Goal: Task Accomplishment & Management: Use online tool/utility

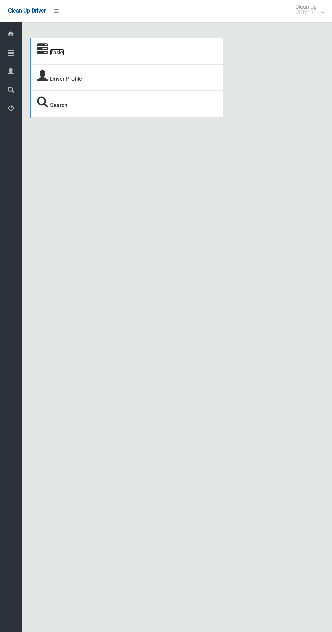
click at [50, 51] on link "Tasks" at bounding box center [57, 52] width 14 height 6
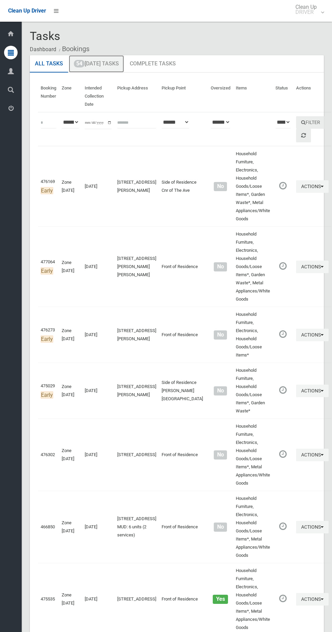
click at [115, 63] on link "54 Today's Tasks" at bounding box center [96, 64] width 55 height 18
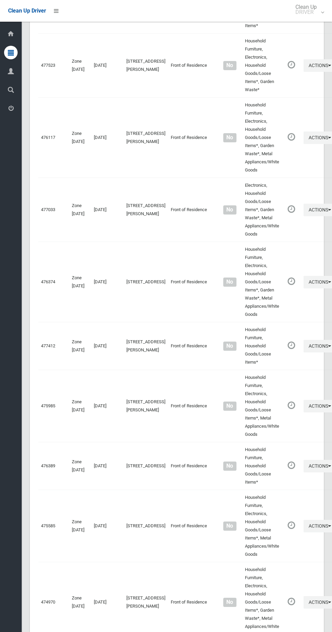
scroll to position [3495, 0]
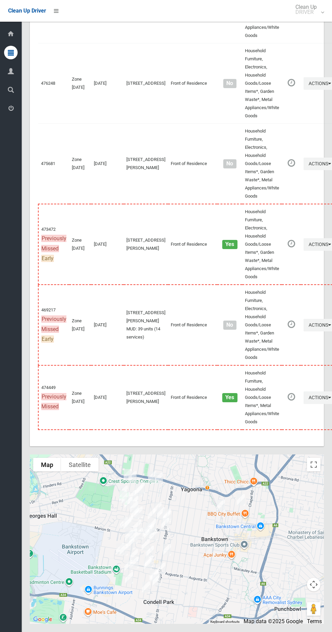
click at [320, 459] on div at bounding box center [177, 538] width 294 height 169
click at [316, 459] on button "Toggle fullscreen view" at bounding box center [314, 465] width 14 height 14
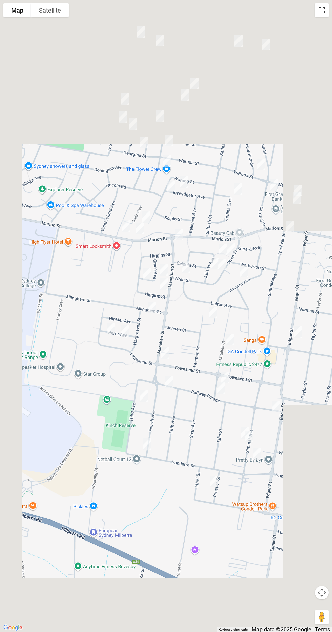
scroll to position [3474, 0]
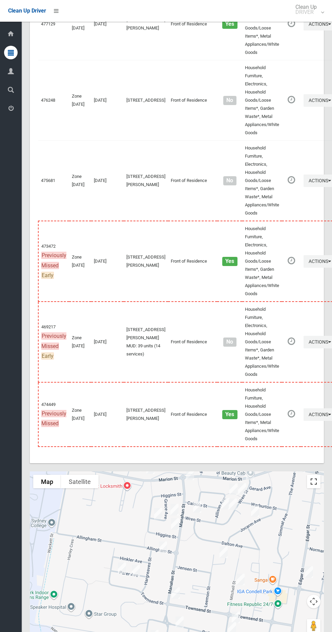
click at [320, 484] on button "Toggle fullscreen view" at bounding box center [314, 481] width 14 height 14
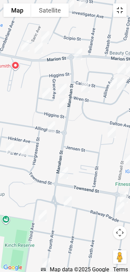
click at [121, 7] on button "Toggle fullscreen view" at bounding box center [120, 10] width 14 height 14
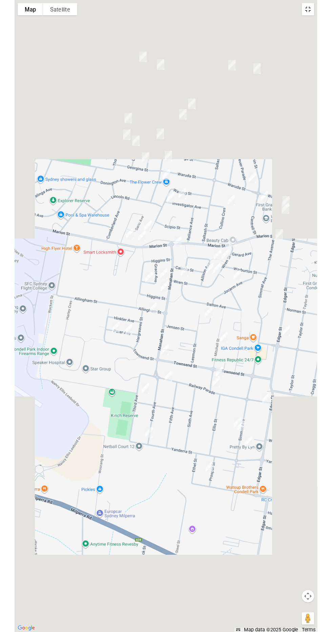
scroll to position [3472, 0]
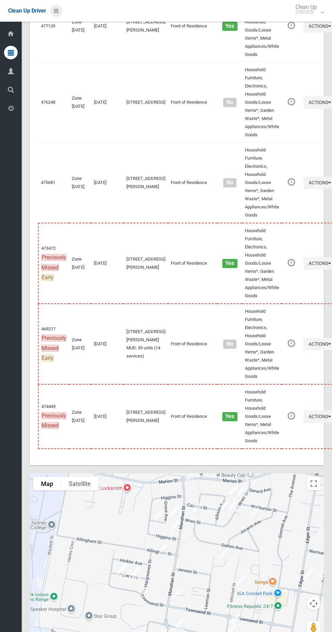
click at [57, 9] on icon at bounding box center [56, 11] width 5 height 12
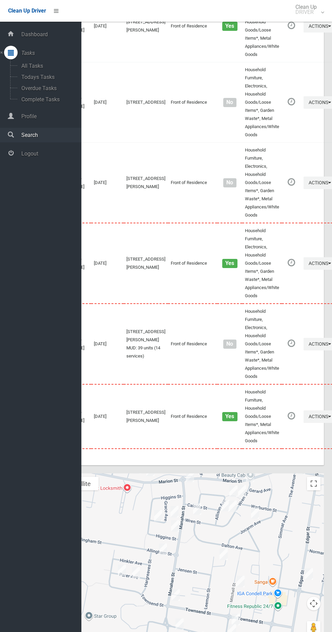
click at [58, 139] on link "Search" at bounding box center [40, 135] width 81 height 15
click at [38, 155] on span "Logout" at bounding box center [50, 153] width 62 height 6
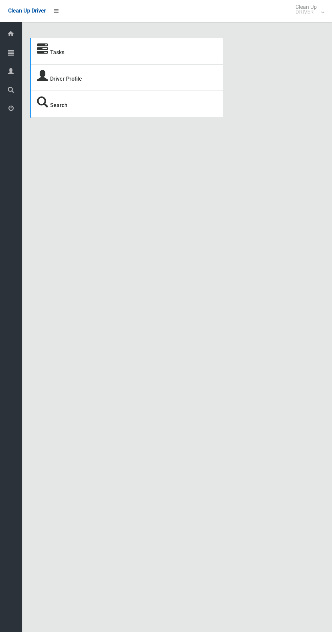
click at [22, 53] on section "Tasks Driver Profile Search" at bounding box center [177, 86] width 310 height 96
click at [14, 53] on div at bounding box center [11, 53] width 14 height 14
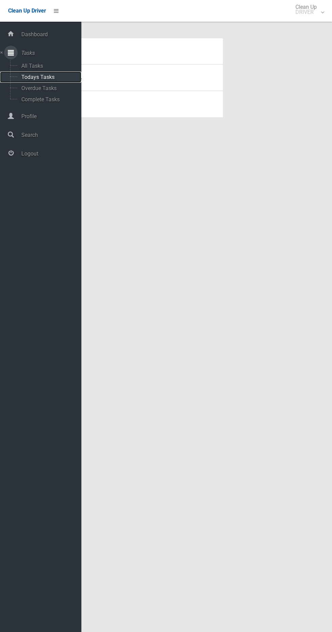
click at [56, 76] on span "Todays Tasks" at bounding box center [47, 77] width 56 height 6
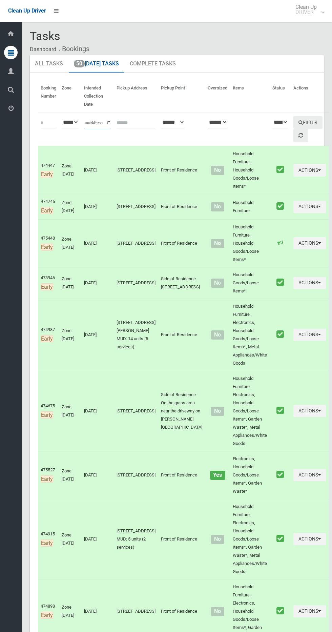
click at [97, 122] on input "**********" at bounding box center [97, 122] width 27 height 13
type input "**********"
click at [301, 116] on button "Filter" at bounding box center [307, 122] width 29 height 13
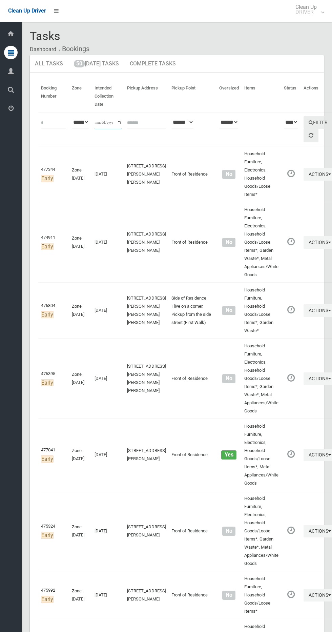
click at [102, 121] on input "**********" at bounding box center [107, 122] width 27 height 13
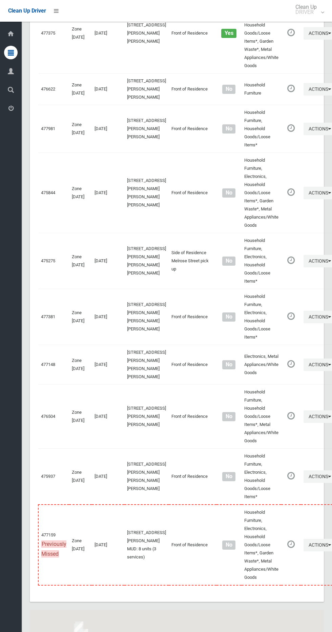
scroll to position [3244, 0]
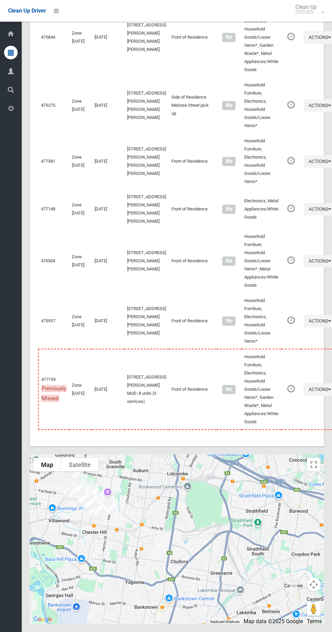
click at [318, 455] on div at bounding box center [177, 538] width 294 height 169
click at [316, 463] on button "Toggle fullscreen view" at bounding box center [314, 465] width 14 height 14
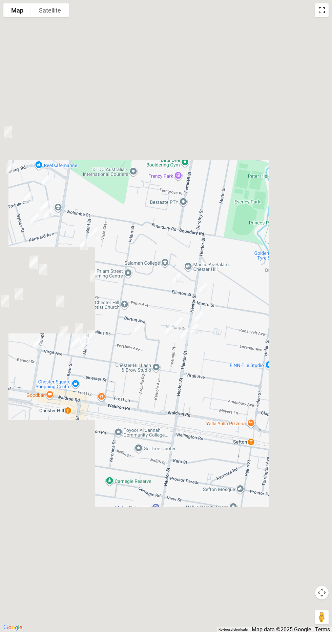
scroll to position [3221, 0]
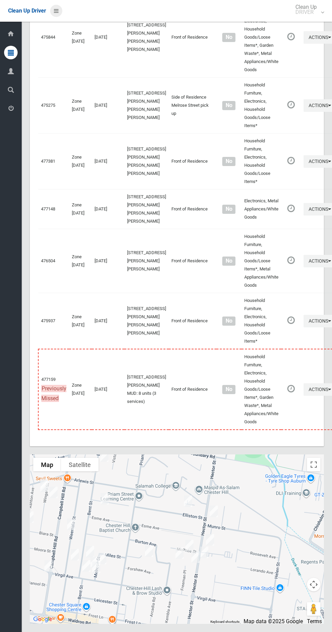
click at [58, 10] on link at bounding box center [56, 11] width 12 height 12
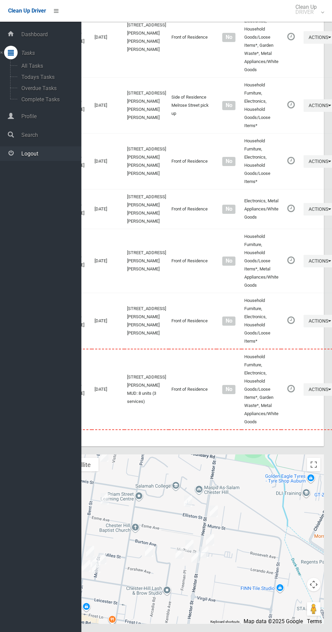
click at [55, 153] on span "Logout" at bounding box center [50, 153] width 62 height 6
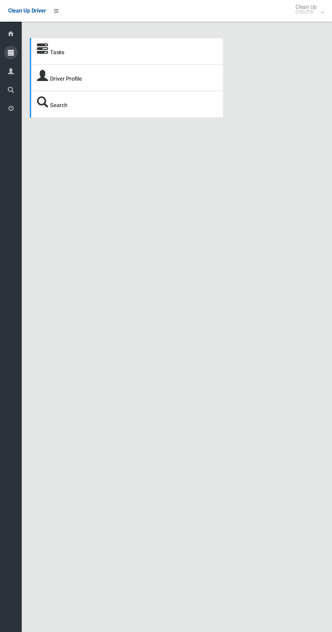
click at [14, 51] on div at bounding box center [11, 53] width 14 height 14
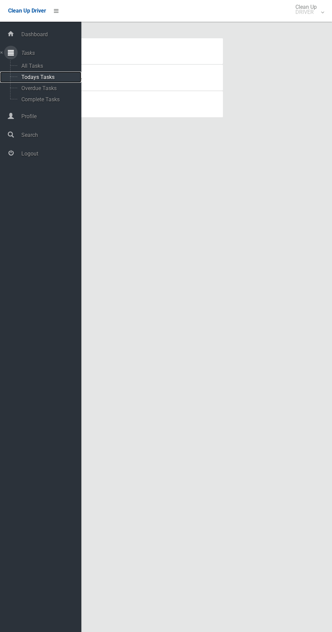
click at [65, 78] on span "Todays Tasks" at bounding box center [47, 77] width 56 height 6
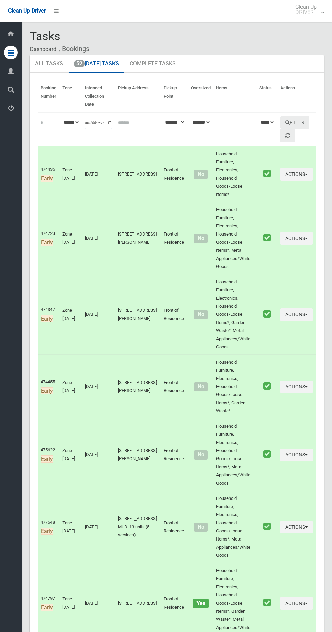
click at [105, 116] on input "**********" at bounding box center [98, 122] width 27 height 13
type input "**********"
click at [305, 122] on button "Filter" at bounding box center [294, 122] width 29 height 13
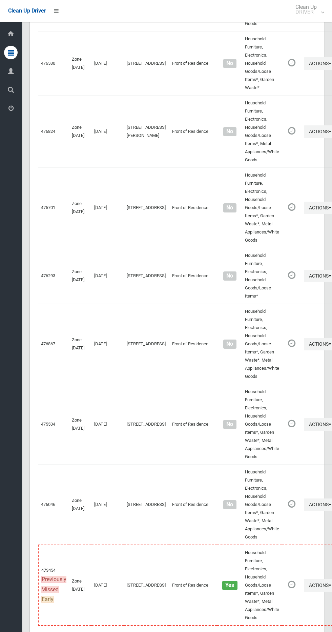
scroll to position [3576, 0]
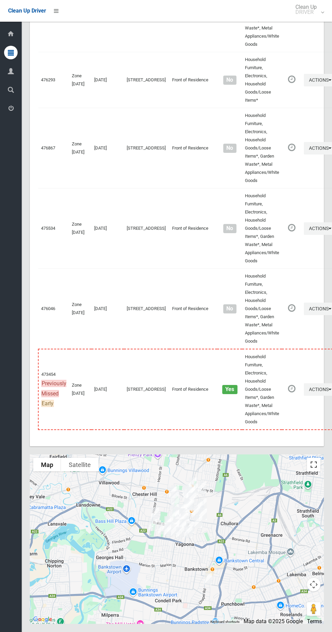
click at [314, 462] on button "Toggle fullscreen view" at bounding box center [314, 465] width 14 height 14
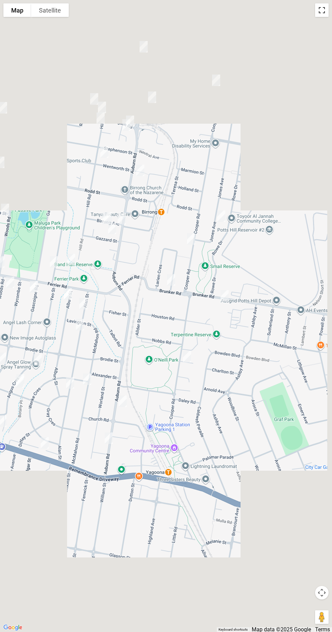
scroll to position [3555, 0]
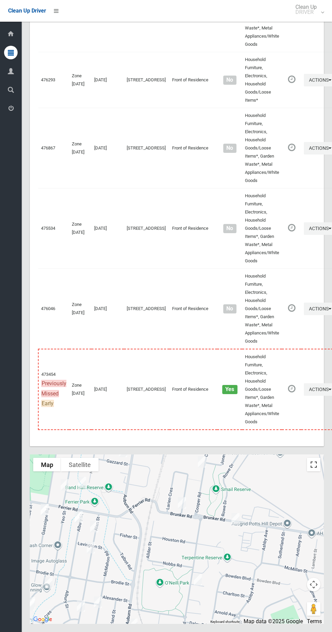
click at [318, 471] on button "Toggle fullscreen view" at bounding box center [314, 465] width 14 height 14
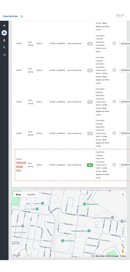
scroll to position [3514, 0]
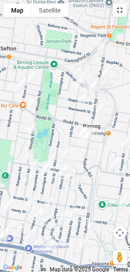
click at [121, 12] on button "Toggle fullscreen view" at bounding box center [120, 10] width 14 height 14
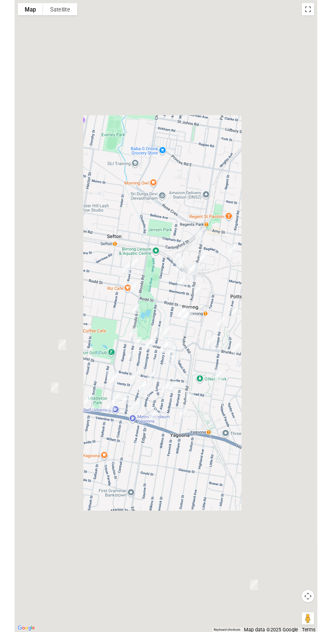
scroll to position [3549, 0]
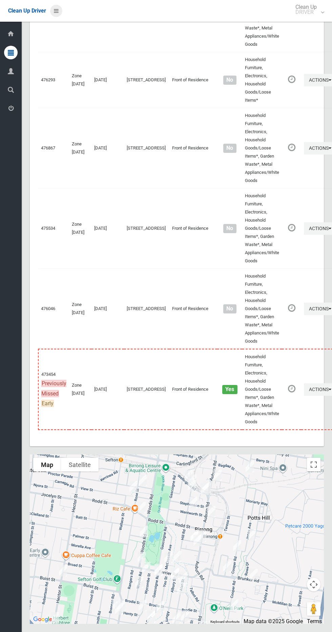
click at [56, 8] on icon at bounding box center [56, 11] width 5 height 12
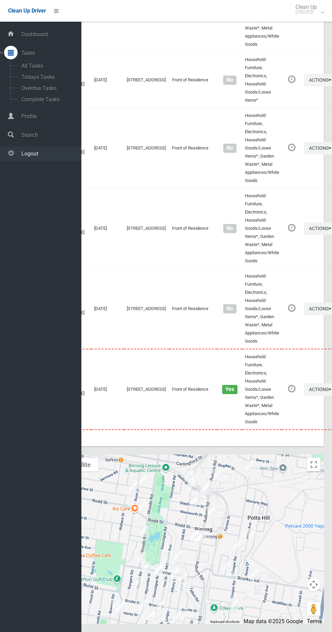
click at [43, 152] on span "Logout" at bounding box center [50, 153] width 62 height 6
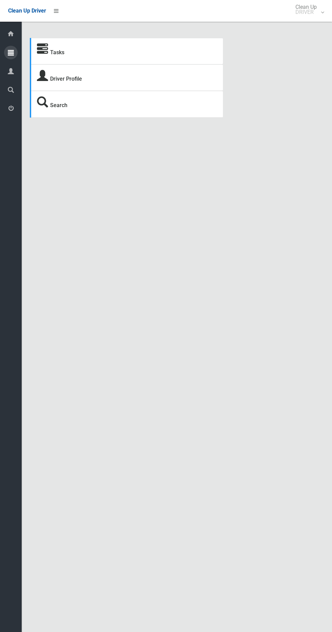
click at [12, 52] on icon at bounding box center [11, 53] width 6 height 14
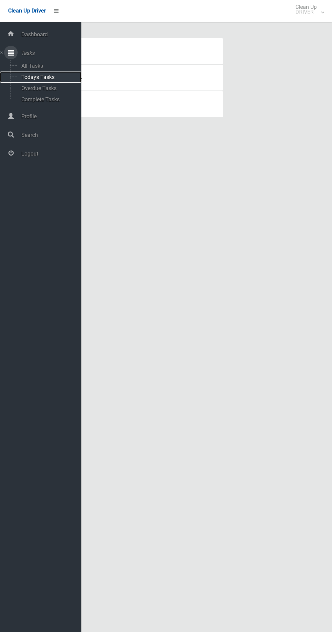
click at [47, 77] on span "Todays Tasks" at bounding box center [47, 77] width 56 height 6
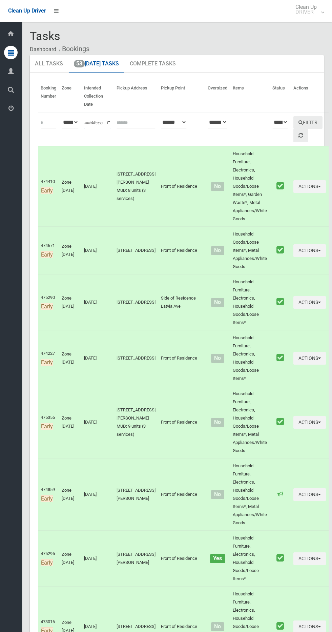
click at [94, 123] on input "**********" at bounding box center [97, 122] width 27 height 13
type input "**********"
click at [298, 135] on icon at bounding box center [300, 134] width 5 height 5
click at [306, 118] on button "Filter" at bounding box center [307, 122] width 29 height 13
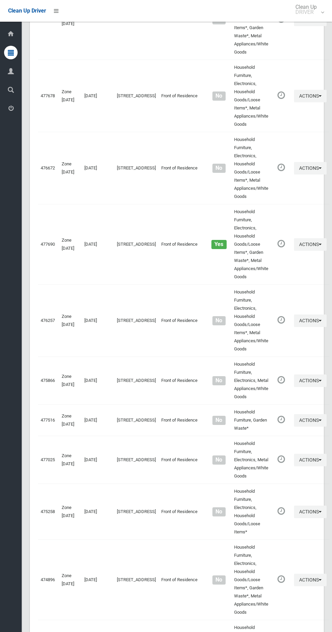
scroll to position [3001, 0]
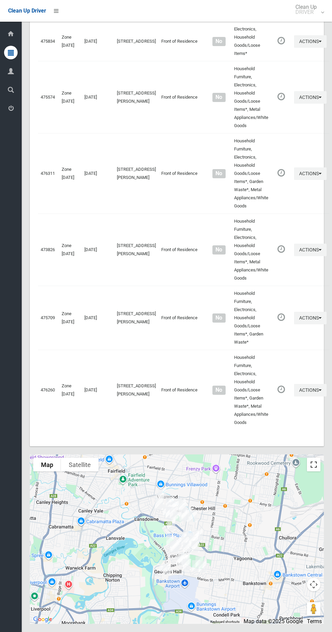
click at [316, 461] on button "Toggle fullscreen view" at bounding box center [314, 465] width 14 height 14
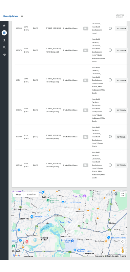
scroll to position [2940, 0]
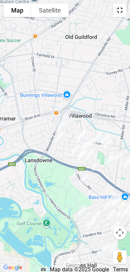
click at [120, 10] on button "Toggle fullscreen view" at bounding box center [120, 10] width 14 height 14
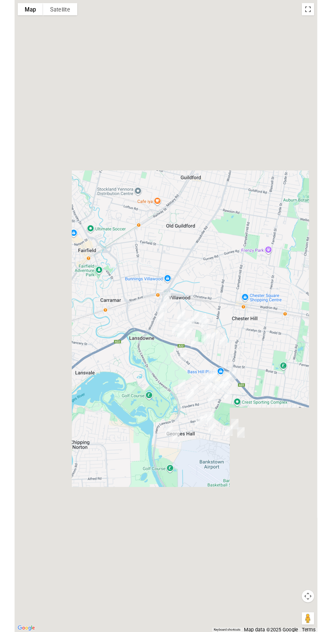
scroll to position [2970, 0]
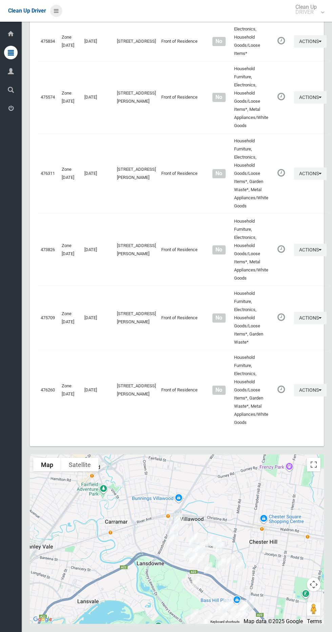
click at [47, 13] on li at bounding box center [54, 11] width 16 height 22
click at [56, 5] on link at bounding box center [56, 11] width 12 height 12
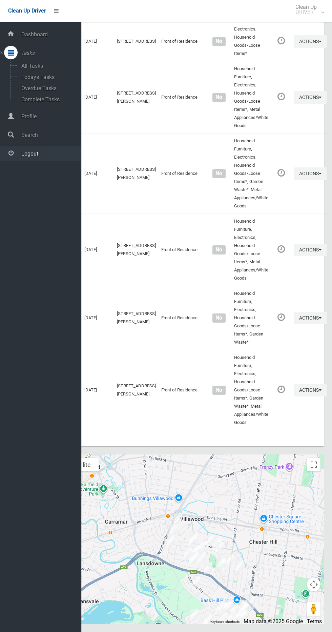
click at [36, 150] on link "Logout" at bounding box center [40, 153] width 81 height 15
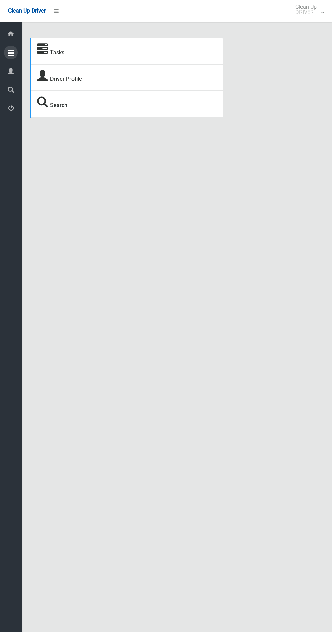
click at [15, 54] on div at bounding box center [11, 53] width 14 height 14
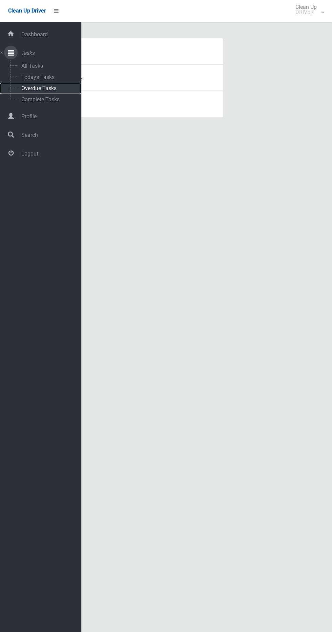
click at [41, 88] on span "Overdue Tasks" at bounding box center [47, 88] width 56 height 6
click at [49, 88] on span "Overdue Tasks" at bounding box center [47, 88] width 56 height 6
click at [38, 66] on span "All Tasks" at bounding box center [47, 66] width 56 height 6
click at [45, 80] on span "Todays Tasks" at bounding box center [47, 77] width 56 height 6
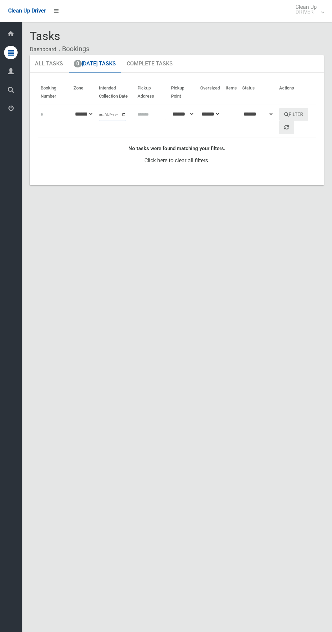
click at [103, 118] on input "**********" at bounding box center [112, 114] width 27 height 13
type input "**********"
click at [293, 112] on button "Filter" at bounding box center [293, 114] width 29 height 13
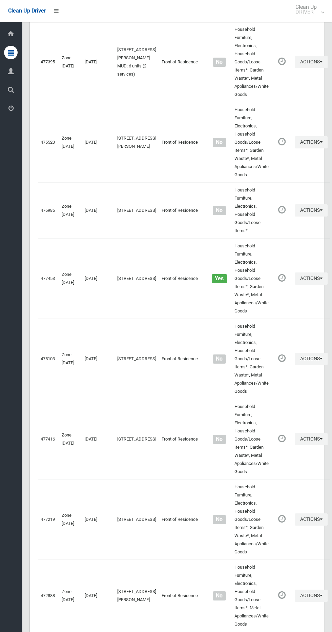
scroll to position [2869, 0]
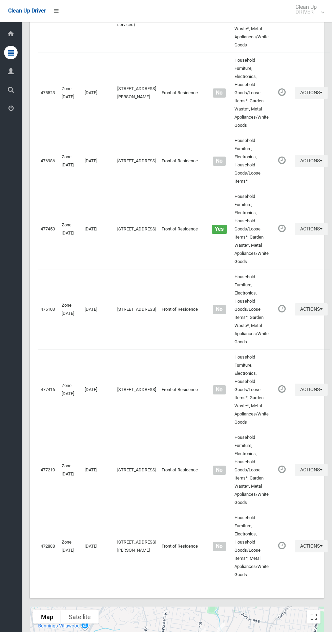
click at [308, 610] on button "Toggle fullscreen view" at bounding box center [314, 617] width 14 height 14
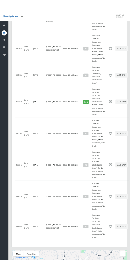
scroll to position [2807, 0]
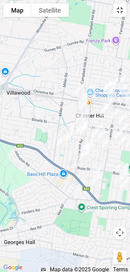
click at [120, 7] on button "Toggle fullscreen view" at bounding box center [120, 10] width 14 height 14
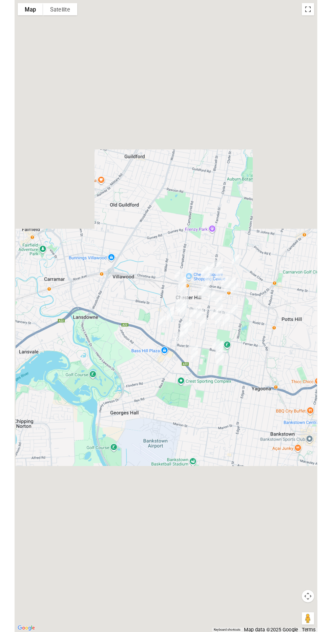
scroll to position [2844, 0]
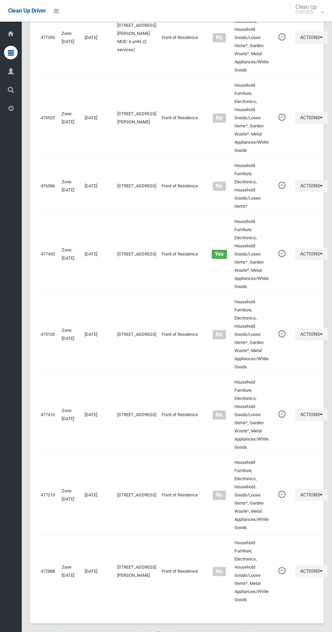
click at [65, 16] on div "Clean Up Driver" at bounding box center [33, 11] width 66 height 22
click at [57, 6] on icon at bounding box center [56, 11] width 5 height 12
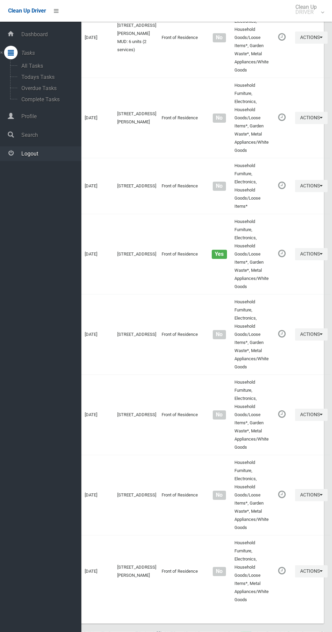
click at [51, 153] on span "Logout" at bounding box center [50, 153] width 62 height 6
